Goal: Information Seeking & Learning: Learn about a topic

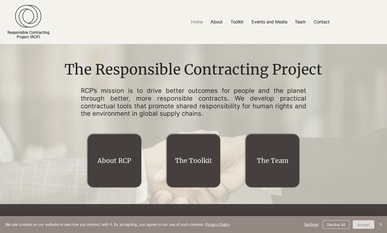
click at [364, 224] on button "Accept" at bounding box center [364, 225] width 22 height 9
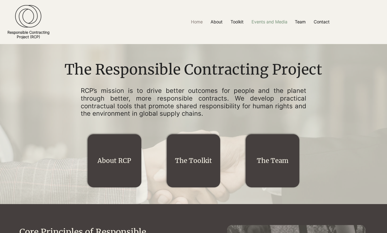
click at [276, 22] on p "Events and Media" at bounding box center [269, 22] width 41 height 12
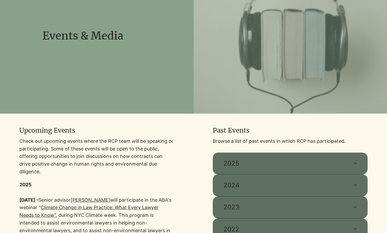
scroll to position [133, 0]
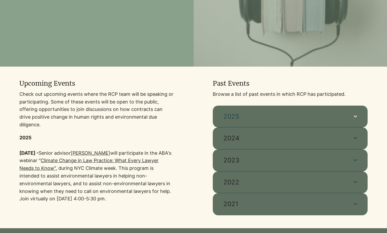
click at [358, 117] on button "2025" at bounding box center [290, 117] width 155 height 22
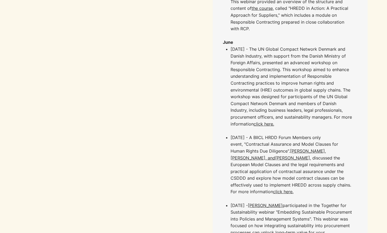
scroll to position [372, 0]
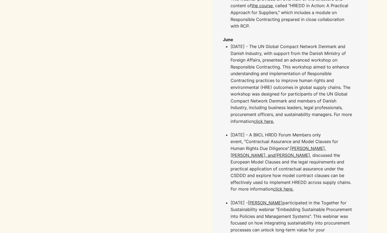
click at [267, 119] on link "click here." at bounding box center [264, 121] width 20 height 5
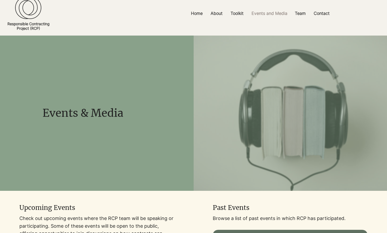
scroll to position [0, 0]
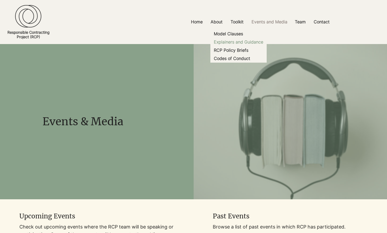
click at [235, 41] on p "Explainers and Guidance" at bounding box center [239, 42] width 54 height 8
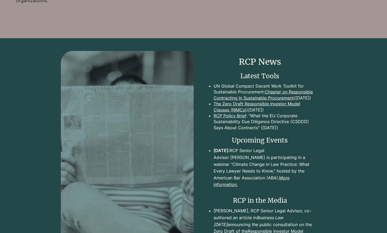
scroll to position [691, 0]
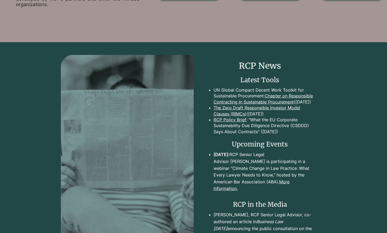
click at [262, 104] on link "Chapter on Responsible Contracting In Sustainable Procurement" at bounding box center [263, 98] width 99 height 11
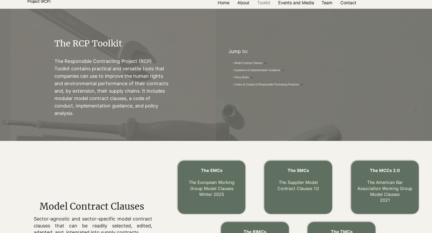
scroll to position [0, 0]
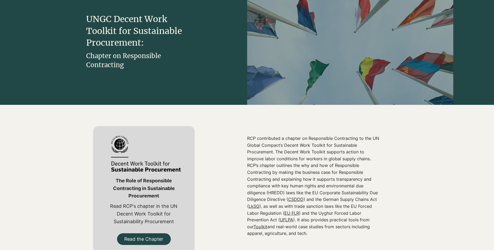
scroll to position [80, 0]
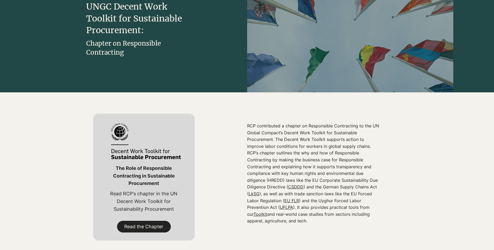
click at [153, 227] on span "Read the Chapter" at bounding box center [143, 227] width 39 height 7
